Goal: Use online tool/utility

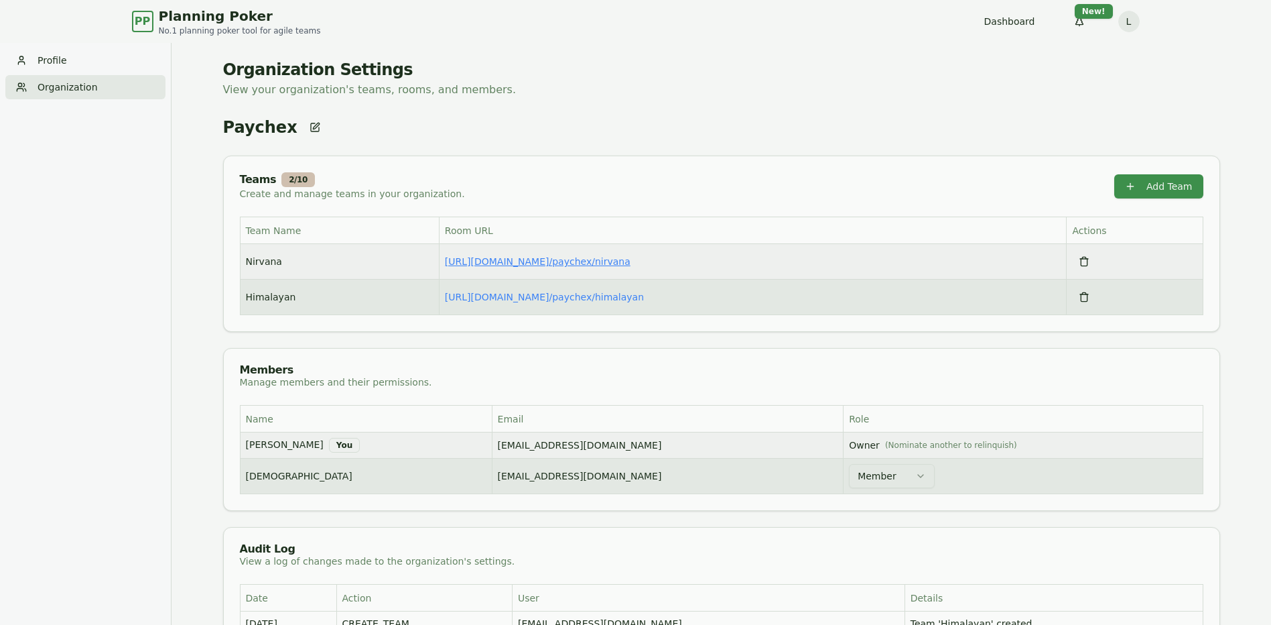
click at [566, 262] on link "https://planning-poker.com / paychex/nirvana" at bounding box center [538, 261] width 186 height 11
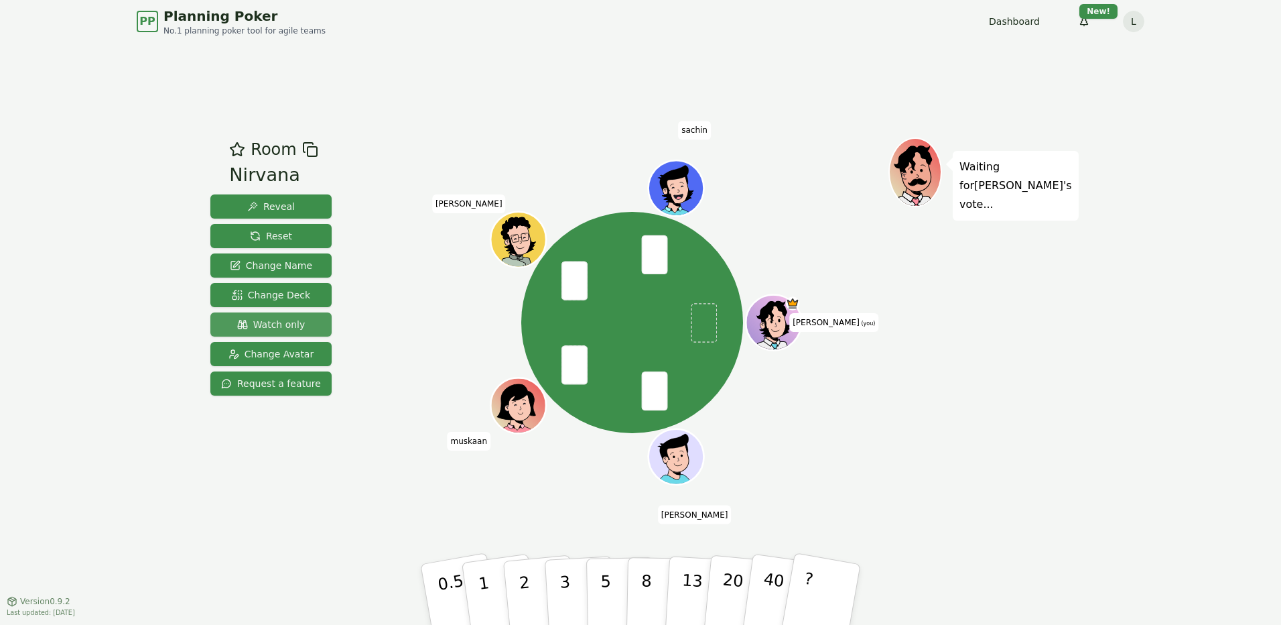
click at [277, 319] on span "Watch only" at bounding box center [271, 324] width 68 height 13
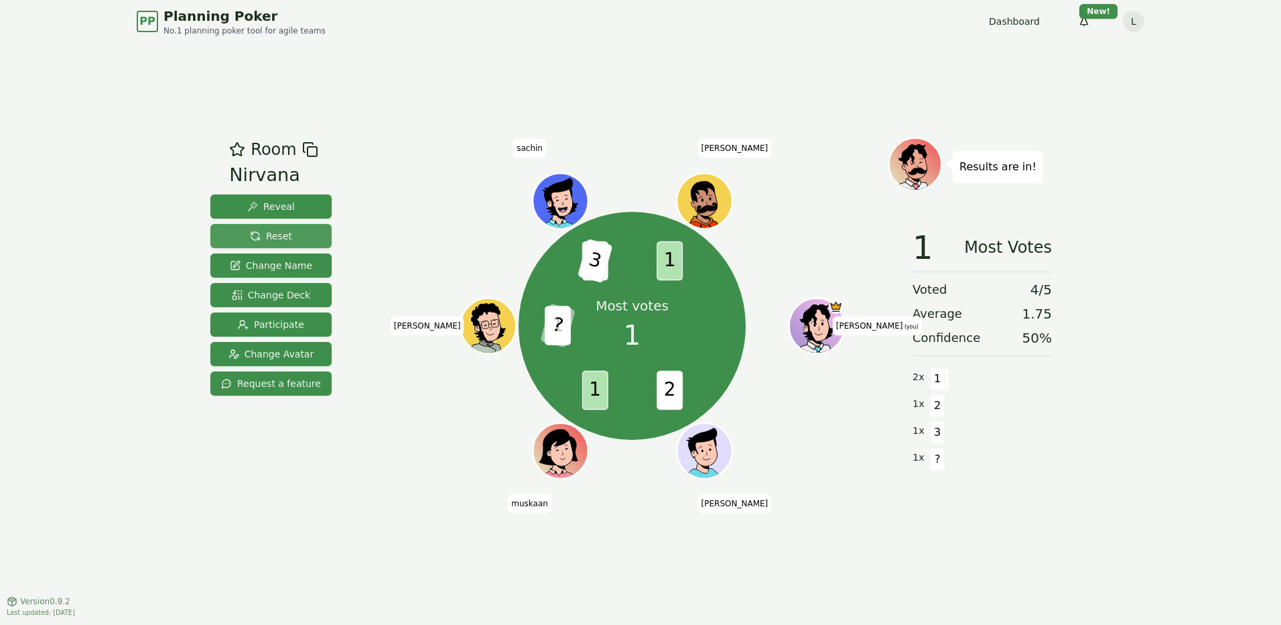
click at [273, 234] on span "Reset" at bounding box center [271, 235] width 42 height 13
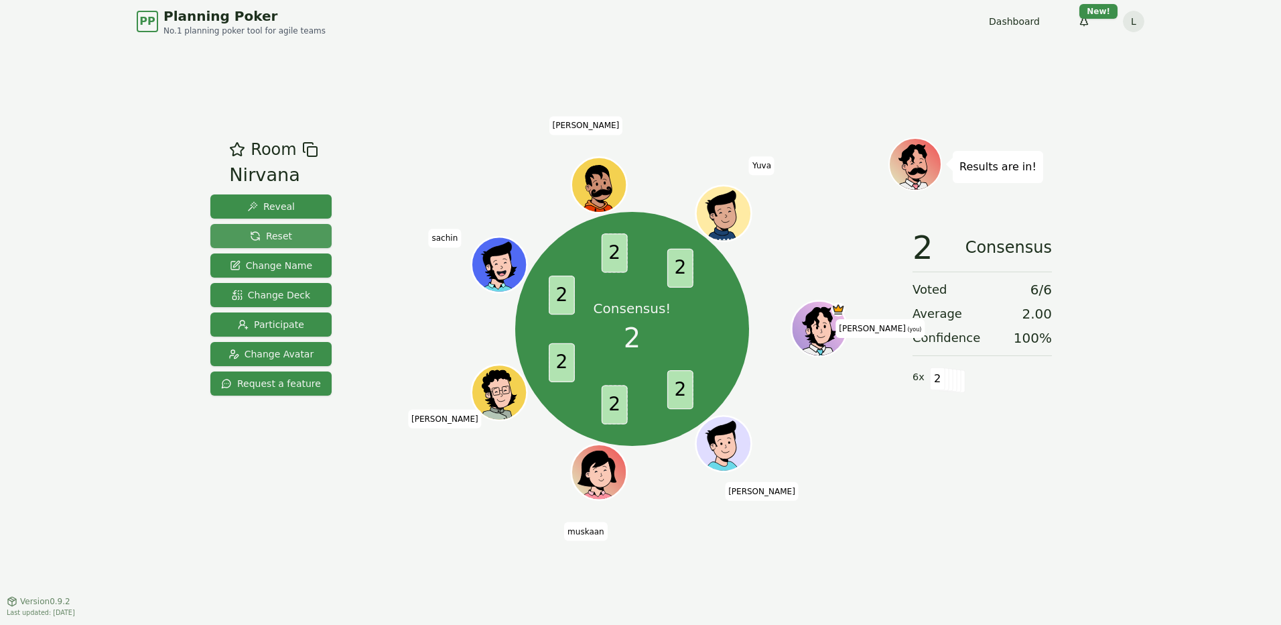
click at [279, 238] on span "Reset" at bounding box center [271, 235] width 42 height 13
click at [302, 233] on button "Reset" at bounding box center [270, 236] width 121 height 24
click at [289, 235] on button "Reset" at bounding box center [270, 236] width 121 height 24
click at [245, 230] on button "Reset" at bounding box center [270, 236] width 121 height 24
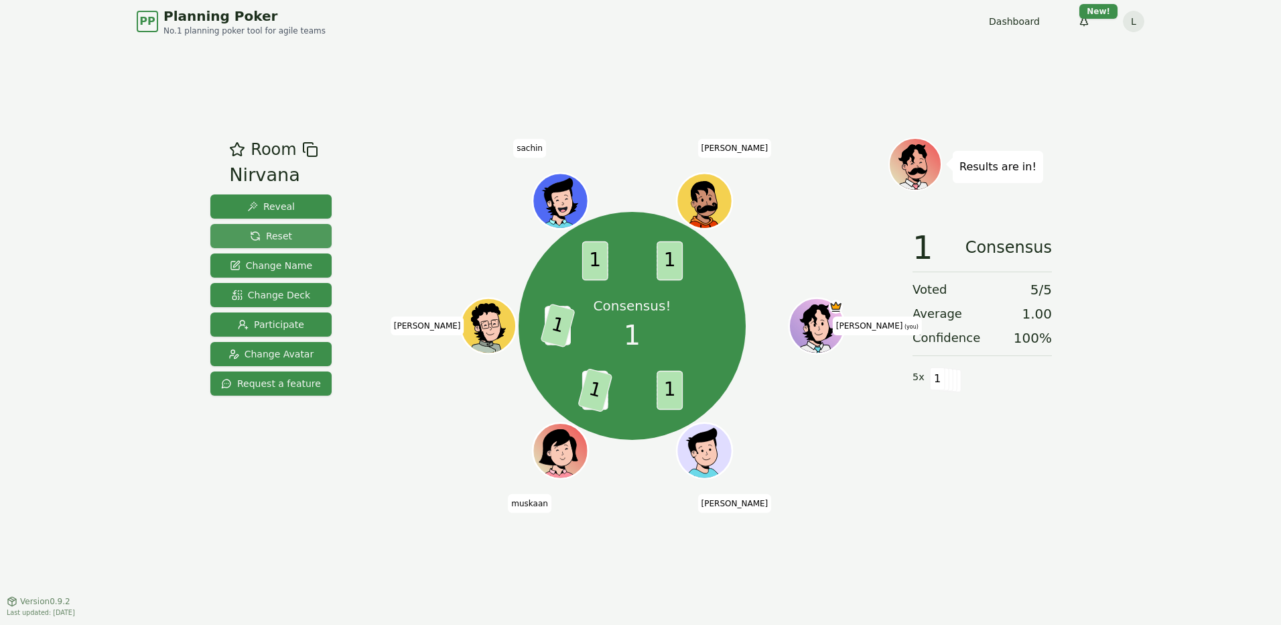
click at [266, 243] on button "Reset" at bounding box center [270, 236] width 121 height 24
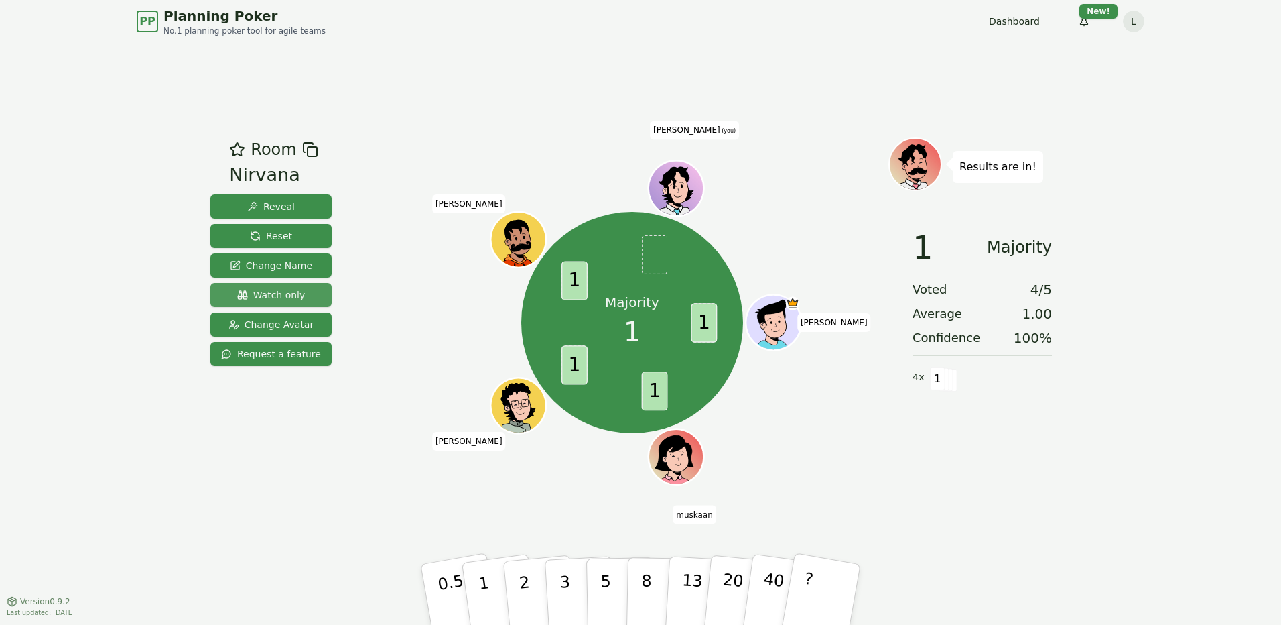
click at [284, 299] on span "Watch only" at bounding box center [271, 294] width 68 height 13
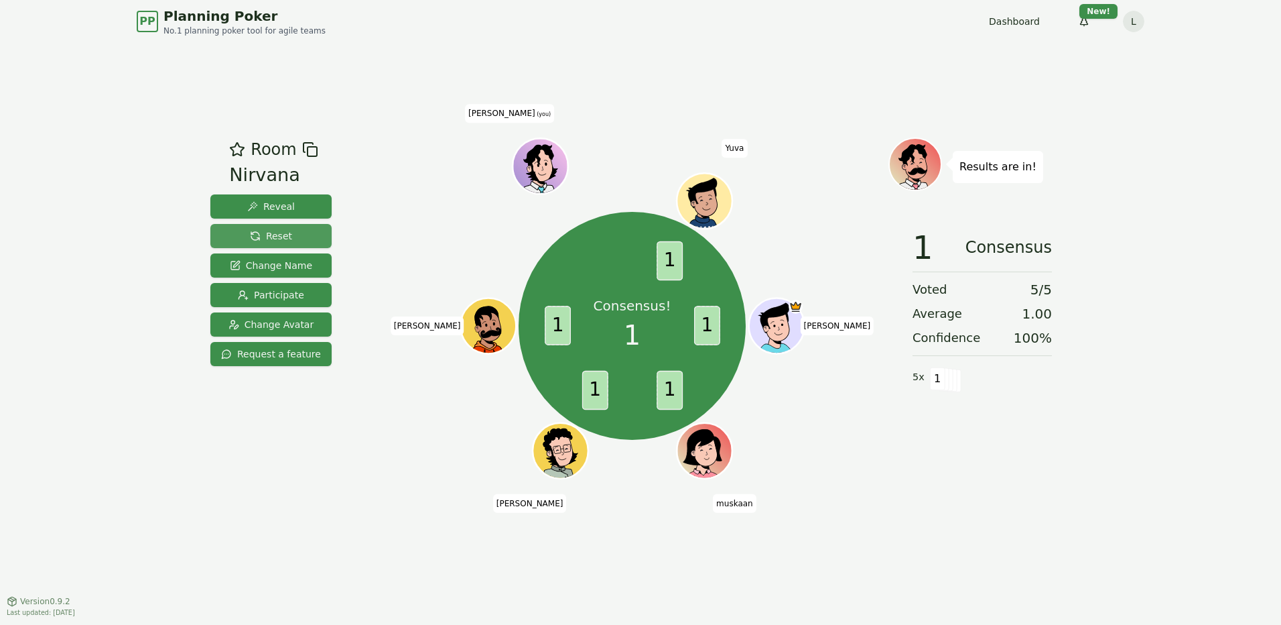
click at [277, 235] on span "Reset" at bounding box center [271, 235] width 42 height 13
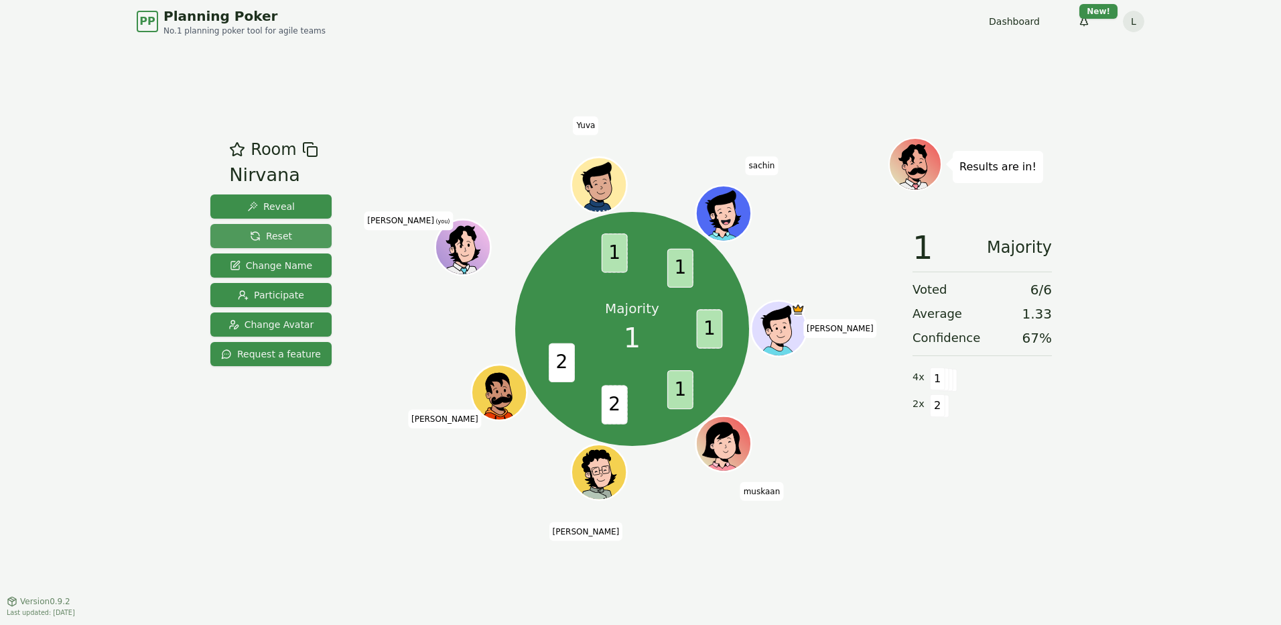
click at [273, 233] on span "Reset" at bounding box center [271, 235] width 42 height 13
